Goal: Task Accomplishment & Management: Use online tool/utility

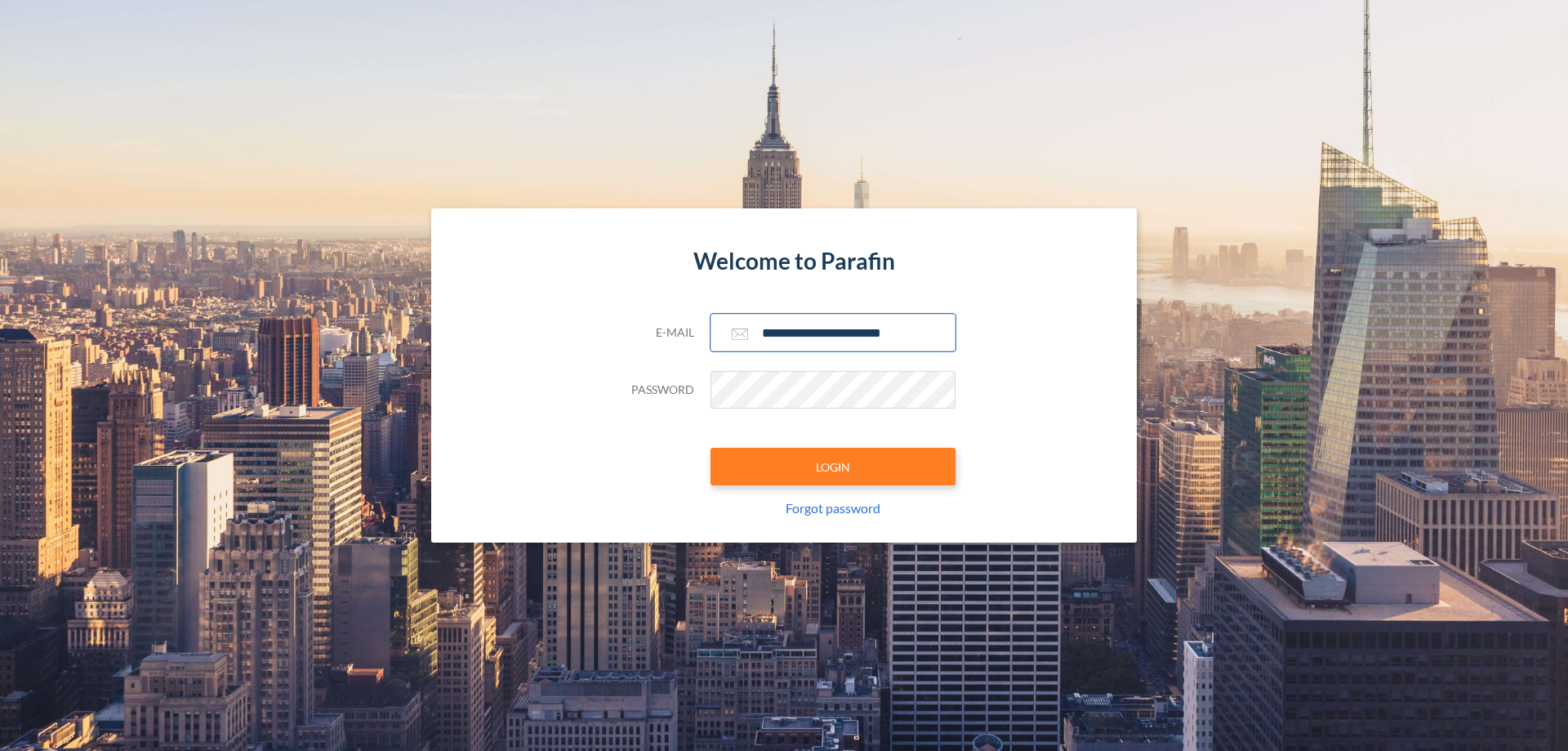
type input "**********"
click at [833, 467] on button "LOGIN" at bounding box center [833, 467] width 245 height 38
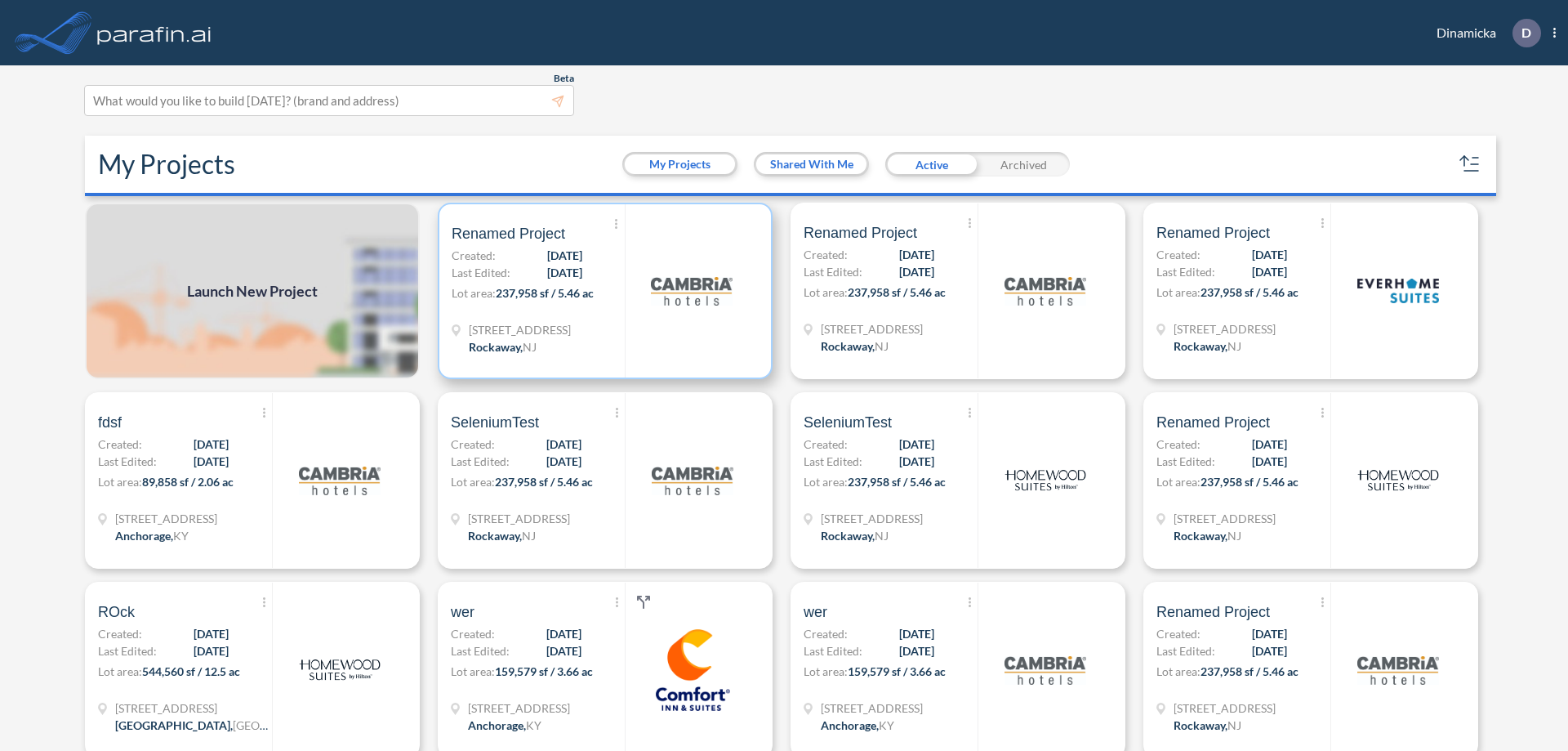
scroll to position [4, 0]
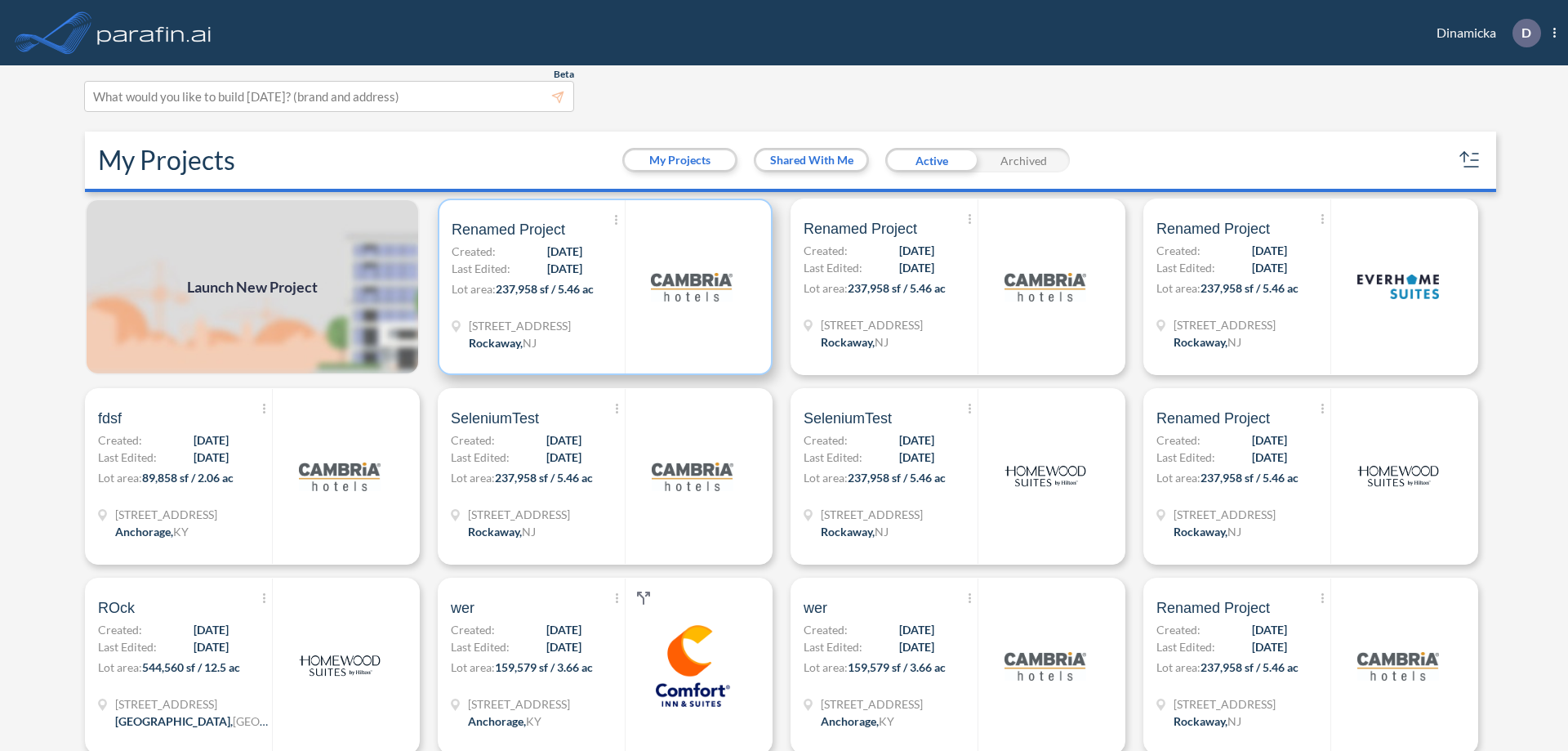
click at [602, 287] on p "Lot area: 237,958 sf / 5.46 ac" at bounding box center [538, 292] width 173 height 24
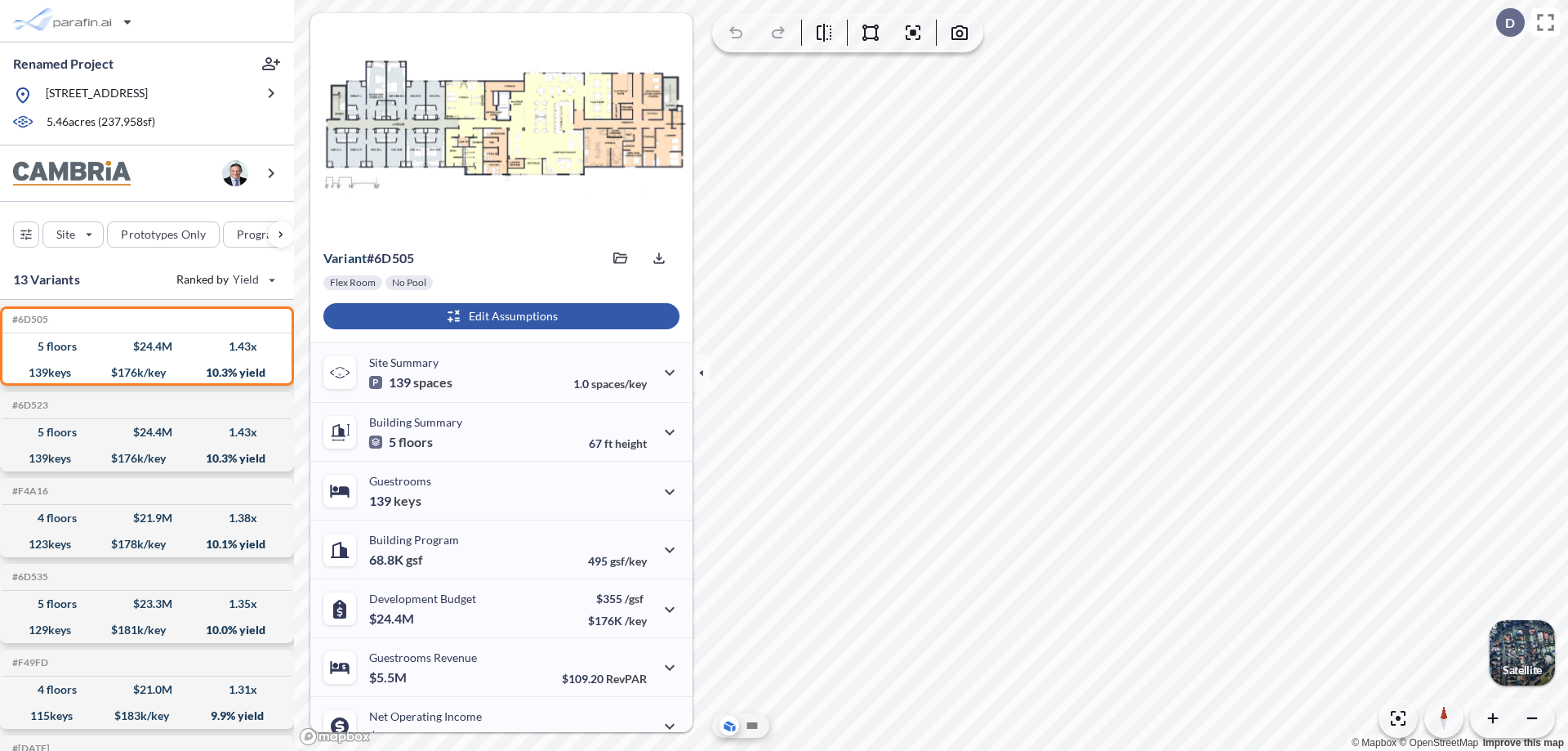
scroll to position [82, 0]
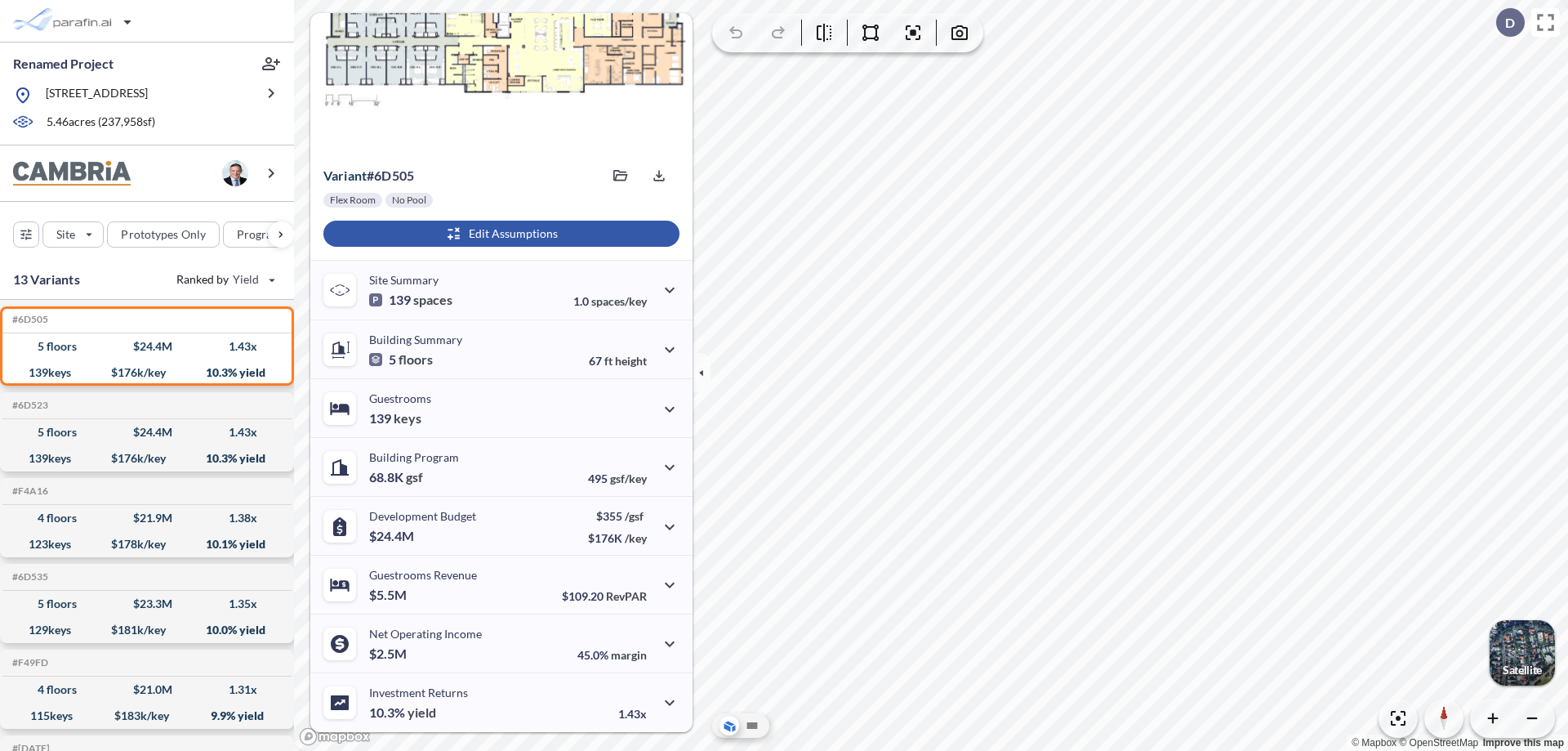
click at [499, 233] on div "button" at bounding box center [501, 233] width 356 height 26
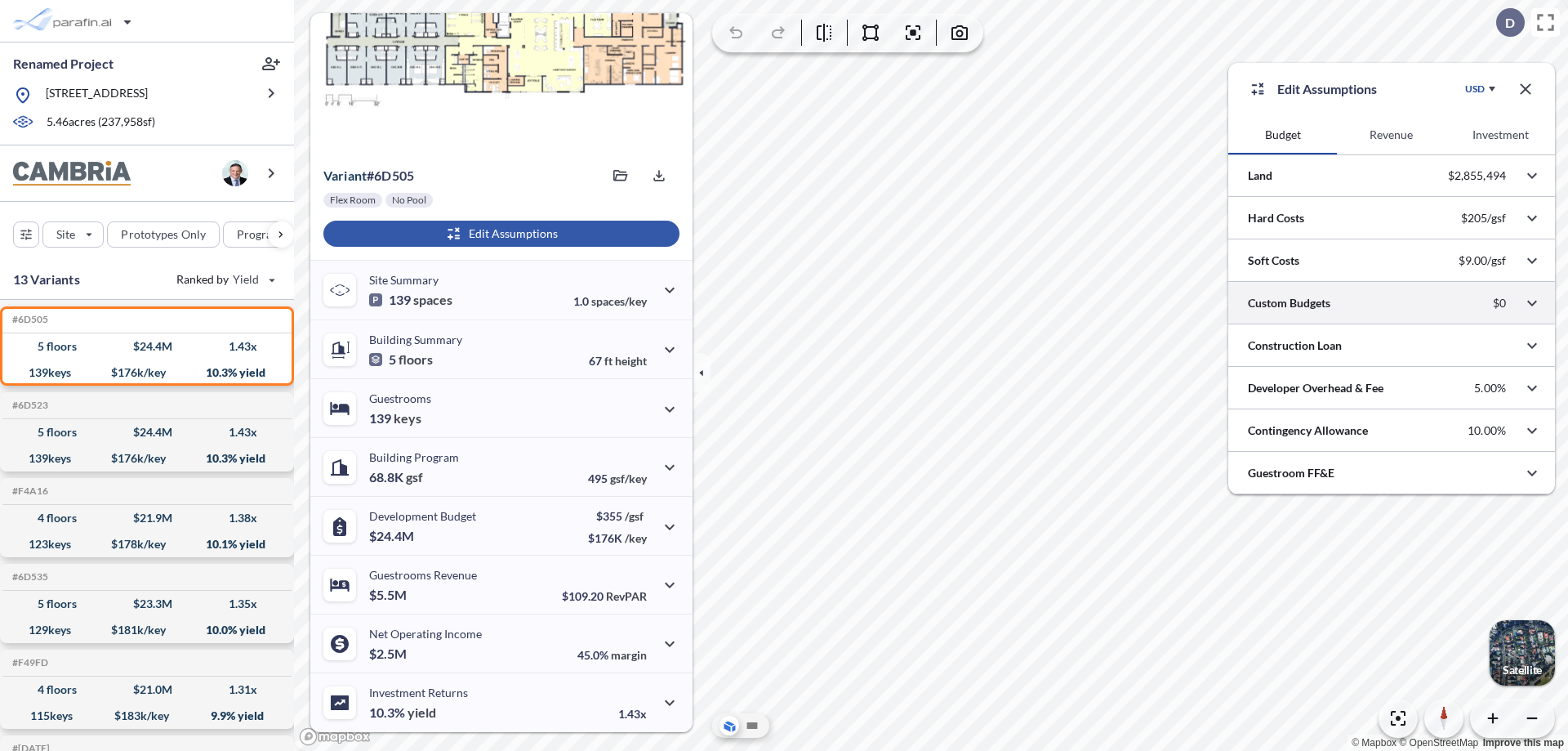
click at [1391, 303] on div at bounding box center [1391, 302] width 327 height 42
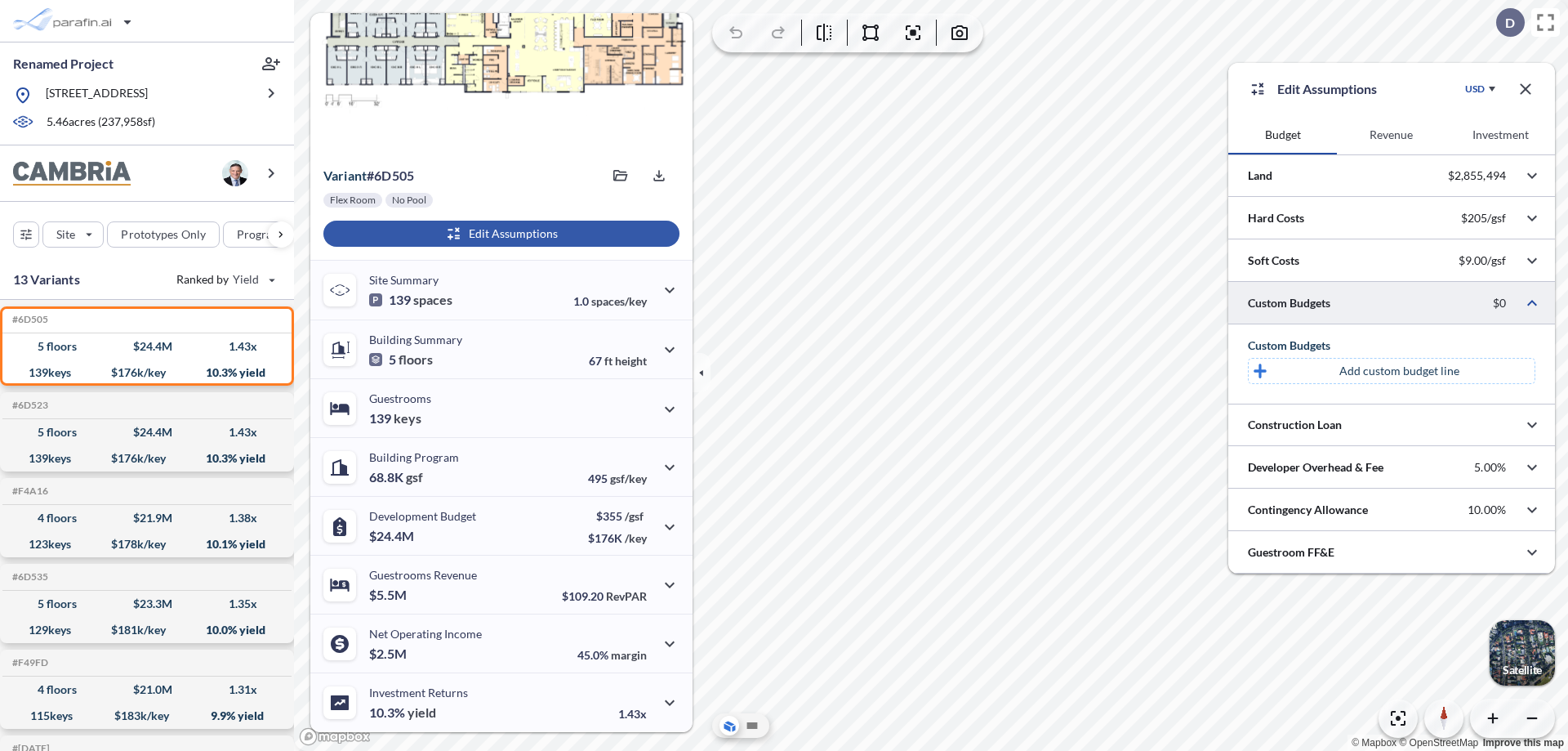
click at [1399, 371] on p "Add custom budget line" at bounding box center [1399, 371] width 120 height 16
